Goal: Task Accomplishment & Management: Use online tool/utility

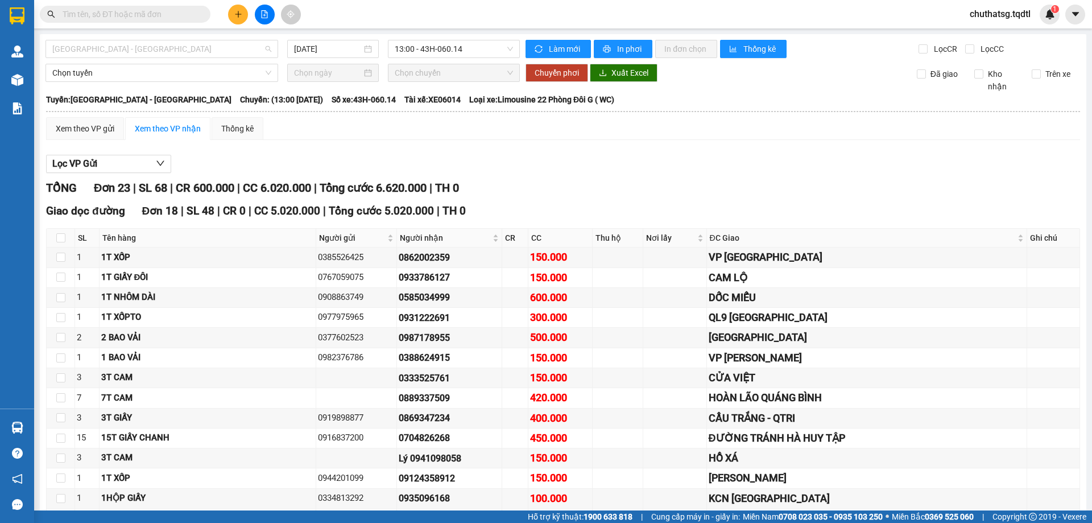
drag, startPoint x: 158, startPoint y: 52, endPoint x: 153, endPoint y: 122, distance: 69.5
click at [158, 53] on span "[GEOGRAPHIC_DATA] - [GEOGRAPHIC_DATA]" at bounding box center [161, 48] width 219 height 17
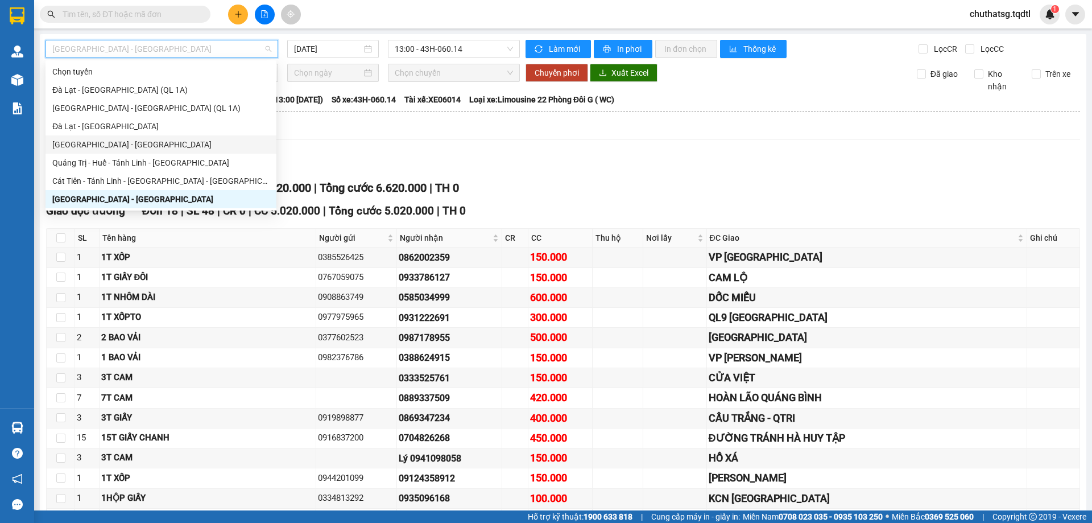
scroll to position [57, 0]
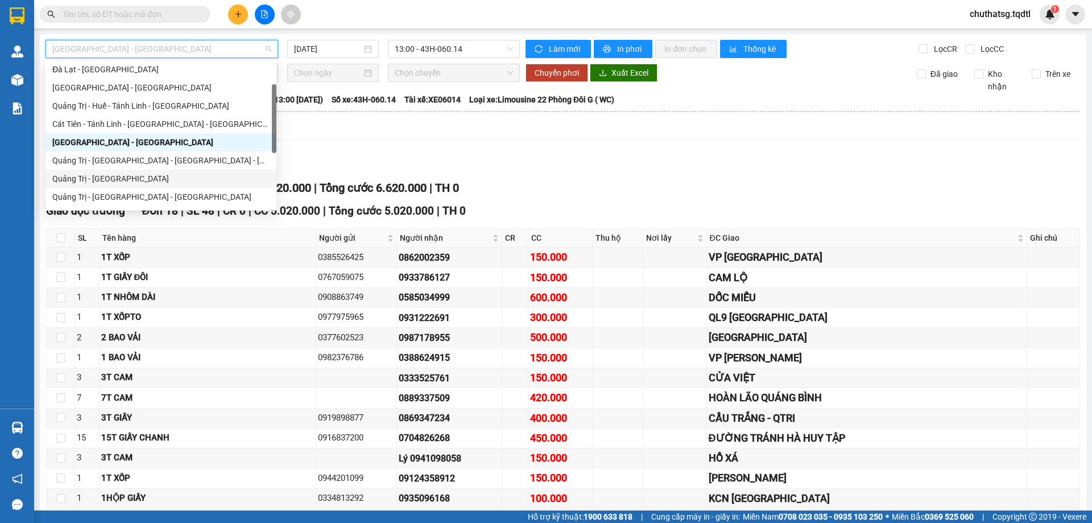
click at [80, 176] on div "Quảng Trị - [GEOGRAPHIC_DATA]" at bounding box center [160, 178] width 217 height 13
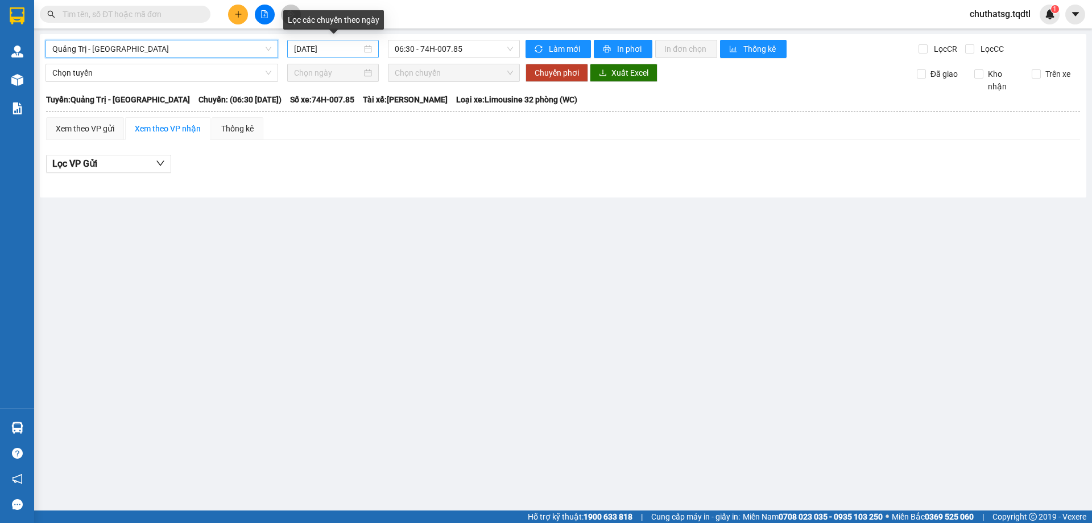
click at [340, 45] on input "[DATE]" at bounding box center [328, 49] width 68 height 13
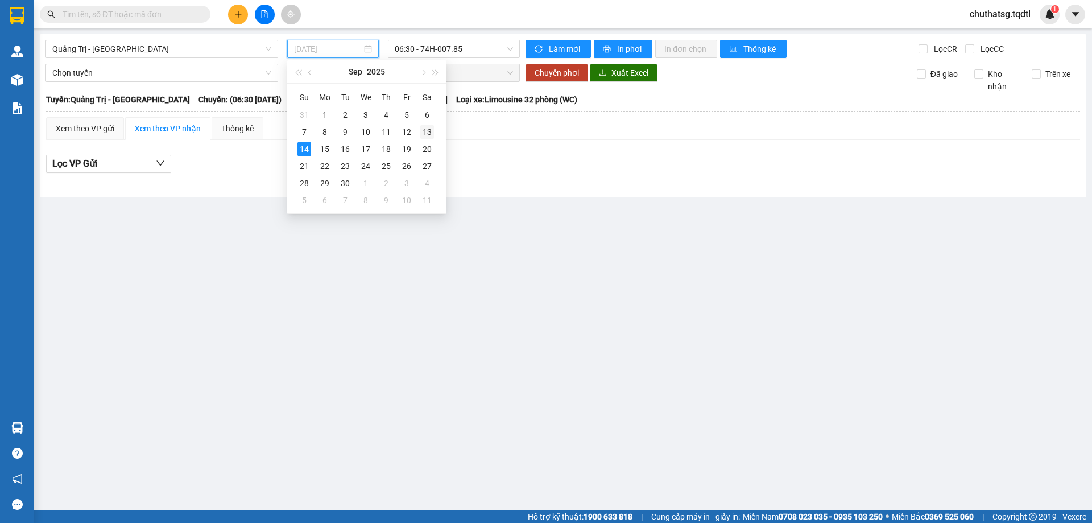
click at [429, 130] on div "13" at bounding box center [427, 132] width 14 height 14
type input "[DATE]"
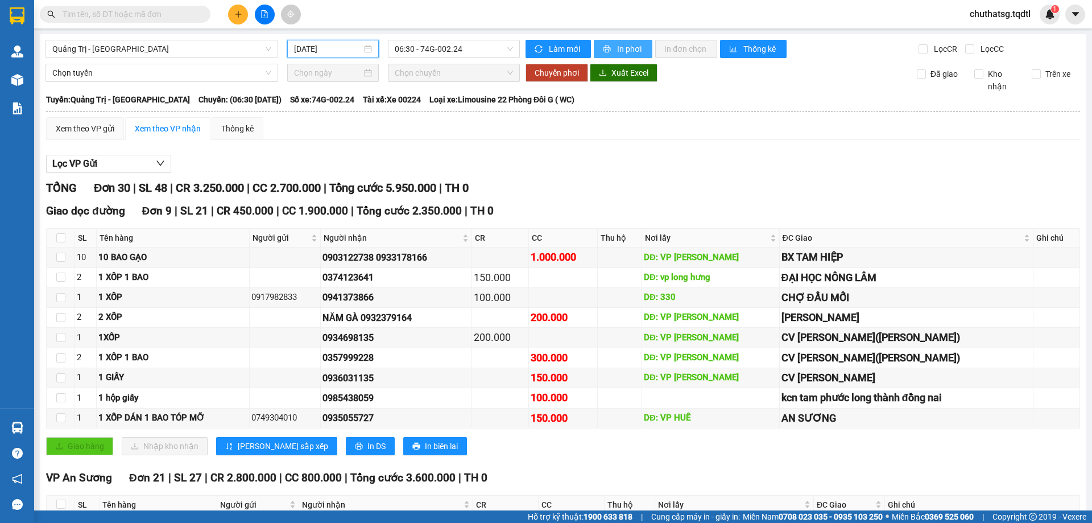
click at [603, 44] on button "In phơi" at bounding box center [623, 49] width 59 height 18
click at [103, 14] on input "text" at bounding box center [130, 14] width 134 height 13
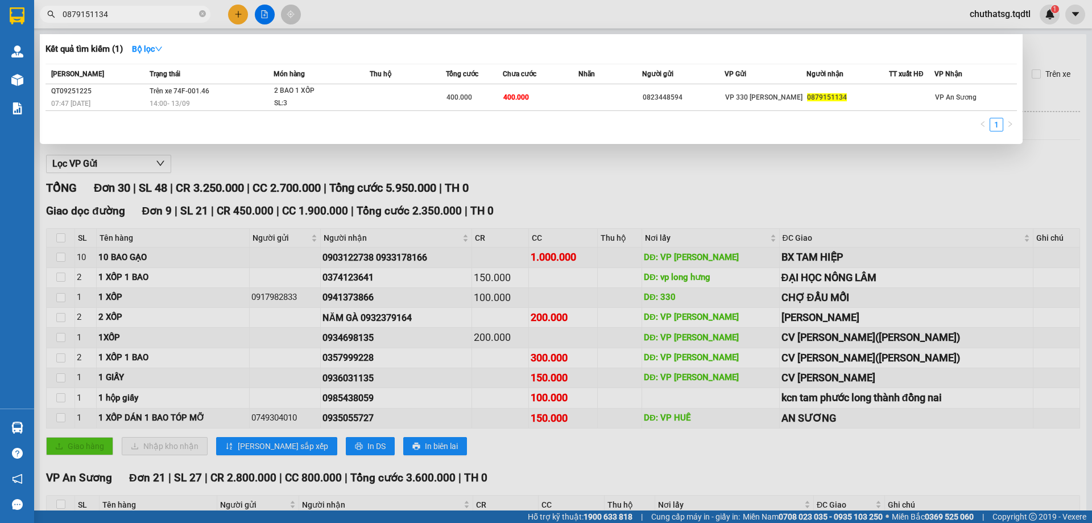
type input "0879151134"
